Goal: Communication & Community: Answer question/provide support

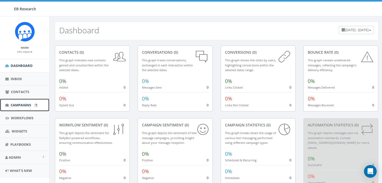
click at [24, 104] on span "Campaigns" at bounding box center [21, 105] width 20 height 5
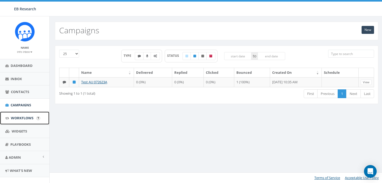
click at [23, 117] on span "Workflows" at bounding box center [22, 118] width 23 height 5
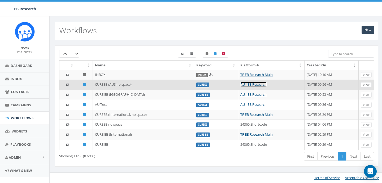
click at [240, 84] on link "AU - EB Research" at bounding box center [253, 84] width 26 height 5
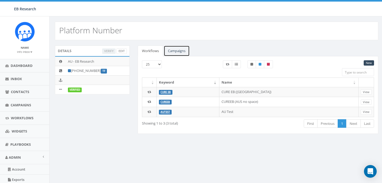
click at [178, 52] on link "Campaigns" at bounding box center [177, 51] width 26 height 11
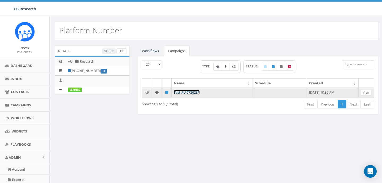
click at [193, 92] on link "Test AU 072623A" at bounding box center [187, 92] width 26 height 5
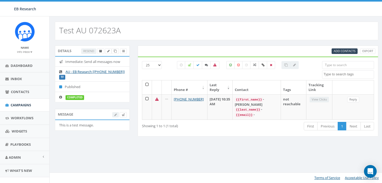
select select
click at [12, 117] on span "Workflows" at bounding box center [22, 118] width 23 height 5
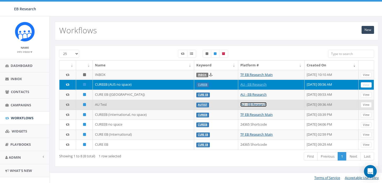
click at [240, 104] on link "AU - EB Research" at bounding box center [253, 104] width 26 height 5
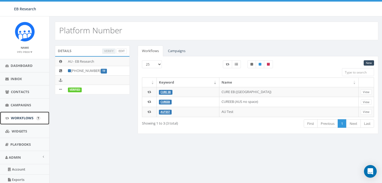
click at [23, 117] on span "Workflows" at bounding box center [22, 118] width 23 height 5
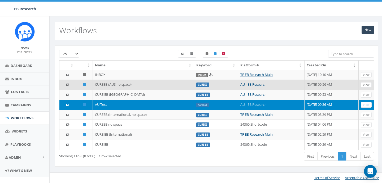
drag, startPoint x: 108, startPoint y: 85, endPoint x: 138, endPoint y: 84, distance: 30.5
click at [108, 85] on td "CUREEB (AUS no space)" at bounding box center [143, 85] width 101 height 10
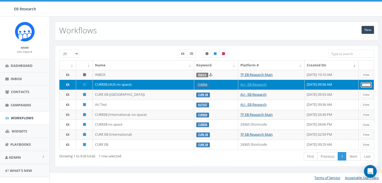
click at [363, 86] on link "View" at bounding box center [365, 85] width 11 height 6
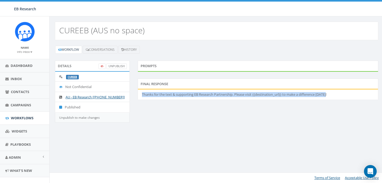
drag, startPoint x: 139, startPoint y: 95, endPoint x: 336, endPoint y: 94, distance: 196.7
click at [336, 94] on li "Thanks for the text & supporting EB Research Partnership. Please visit {{destin…" at bounding box center [258, 95] width 240 height 10
copy li "Thanks for the text & supporting EB Research Partnership. Please visit {{destin…"
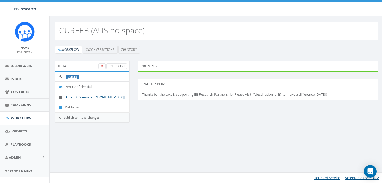
click at [139, 77] on div "Prompts" at bounding box center [258, 70] width 248 height 18
click at [110, 65] on link "UnPublish" at bounding box center [116, 67] width 20 height 6
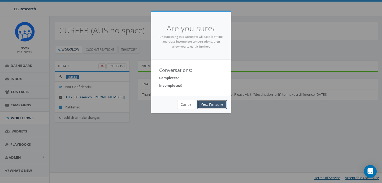
click at [215, 104] on link "Yes, I'm sure" at bounding box center [211, 104] width 29 height 9
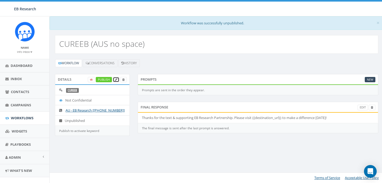
click at [115, 81] on icon at bounding box center [116, 79] width 2 height 3
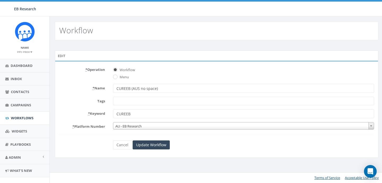
select select
click at [130, 130] on form "* Operation Workflow Menu * Name CUREEB (AUS no space) Tags not reachable * Key…" at bounding box center [216, 107] width 315 height 84
click at [127, 129] on span "AU - EB Research" at bounding box center [243, 126] width 260 height 7
click at [95, 133] on form "* Operation Workflow Menu * Name CUREEB (AUS no space) Tags not reachable * Key…" at bounding box center [216, 107] width 315 height 84
click at [118, 145] on link "Cancel" at bounding box center [122, 145] width 19 height 9
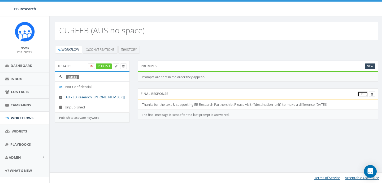
click at [365, 93] on link "Edit" at bounding box center [362, 95] width 10 height 6
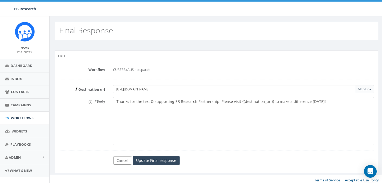
click at [121, 160] on link "Cancel" at bounding box center [122, 160] width 19 height 9
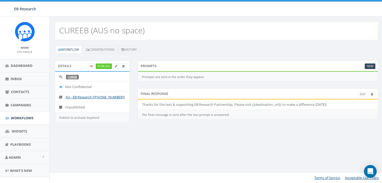
drag, startPoint x: 237, startPoint y: 74, endPoint x: 233, endPoint y: 74, distance: 4.5
click at [237, 74] on div "Prompts are sent in the order they appear." at bounding box center [258, 77] width 240 height 10
click at [175, 71] on div "Prompts New" at bounding box center [258, 66] width 240 height 11
click at [101, 67] on link "Publish" at bounding box center [104, 67] width 16 height 6
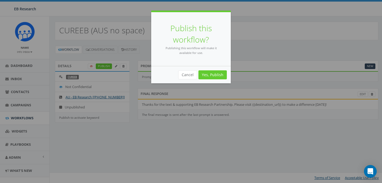
click at [214, 80] on div "Cancel Yes, Publish" at bounding box center [191, 74] width 80 height 17
click at [212, 74] on link "Yes, Publish" at bounding box center [212, 75] width 28 height 9
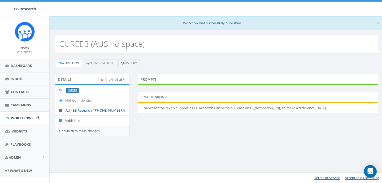
click at [37, 118] on input "image" at bounding box center [38, 119] width 4 height 4
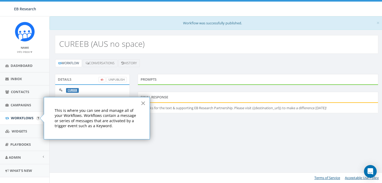
click at [144, 105] on button "×" at bounding box center [142, 103] width 5 height 8
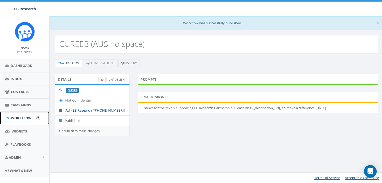
click at [18, 119] on span "Workflows" at bounding box center [22, 118] width 23 height 5
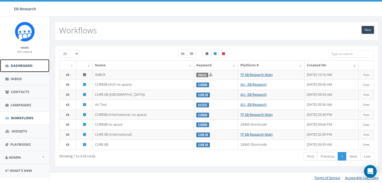
click at [17, 65] on span "Dashboard" at bounding box center [22, 65] width 22 height 5
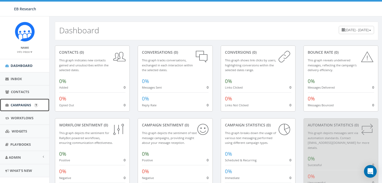
click at [15, 105] on span "Campaigns" at bounding box center [21, 105] width 20 height 5
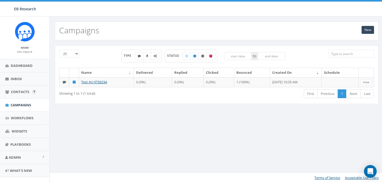
scroll to position [9, 0]
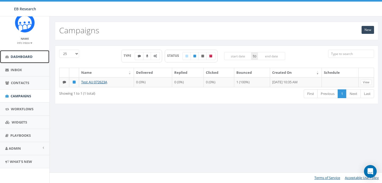
click at [19, 56] on span "Dashboard" at bounding box center [22, 56] width 22 height 5
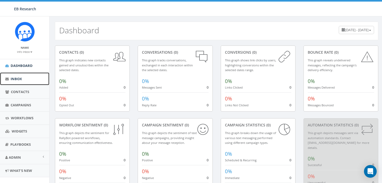
click at [19, 81] on link "Inbox" at bounding box center [24, 79] width 49 height 13
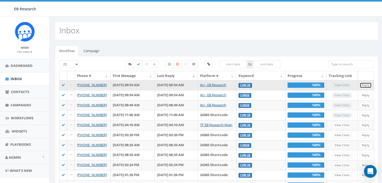
click at [366, 86] on link "Reply" at bounding box center [365, 86] width 12 height 6
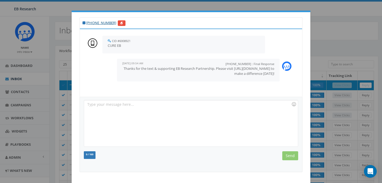
drag, startPoint x: 199, startPoint y: 66, endPoint x: 206, endPoint y: 67, distance: 7.2
click at [199, 66] on p "Thanks for the text & supporting EB Research Partnership. Please visit [URL][DO…" at bounding box center [198, 71] width 152 height 10
drag, startPoint x: 267, startPoint y: 63, endPoint x: 273, endPoint y: 64, distance: 5.9
click at [267, 63] on small "+61483940860 : Final Response" at bounding box center [249, 64] width 49 height 4
click at [287, 67] on img at bounding box center [287, 66] width 10 height 10
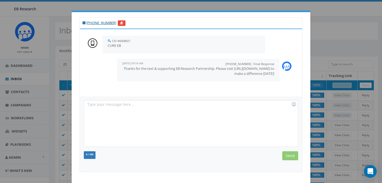
click at [237, 75] on p "Thanks for the text & supporting EB Research Partnership. Please visit https://…" at bounding box center [198, 71] width 152 height 10
click at [213, 108] on div at bounding box center [190, 123] width 213 height 46
click at [286, 155] on input "Send" at bounding box center [290, 156] width 16 height 9
click at [120, 22] on icon at bounding box center [121, 23] width 3 height 3
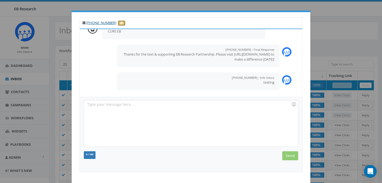
click at [118, 21] on link at bounding box center [122, 23] width 8 height 6
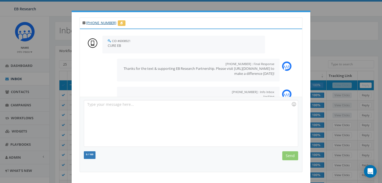
click at [189, 25] on div "+1 610-389-1758" at bounding box center [191, 22] width 223 height 11
click at [344, 18] on div "+1 610-389-1758 CID #6008921 August 11, 2025 09:54 AM CURE EB +61483940860 : Fi…" at bounding box center [191, 91] width 382 height 183
drag, startPoint x: 228, startPoint y: 75, endPoint x: 177, endPoint y: 75, distance: 51.2
click at [177, 75] on p "Thanks for the text & supporting EB Research Partnership. Please visit https://…" at bounding box center [198, 71] width 152 height 10
copy p "https://rally.link/redirect/_-odgg"
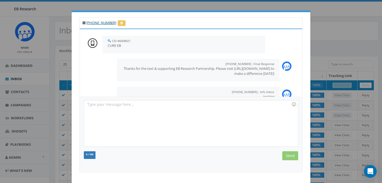
click at [338, 60] on div "+1 610-389-1758 CID #6008921 August 11, 2025 09:54 AM CURE EB +61483940860 : Fi…" at bounding box center [191, 91] width 382 height 183
